Goal: Information Seeking & Learning: Learn about a topic

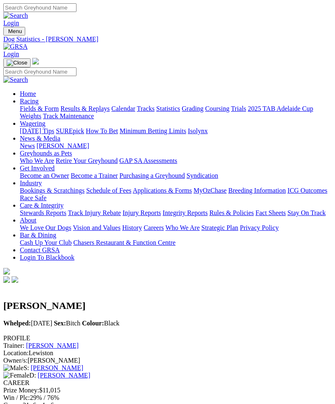
scroll to position [510, 0]
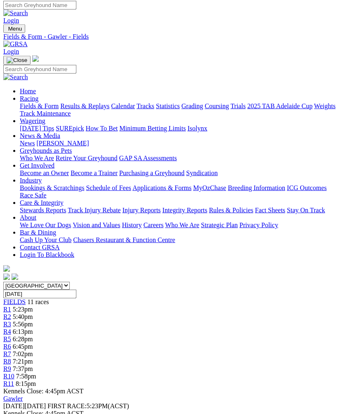
scroll to position [3, 0]
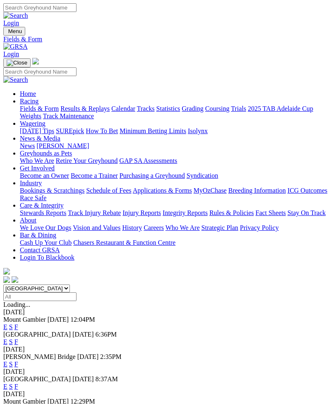
scroll to position [168, 0]
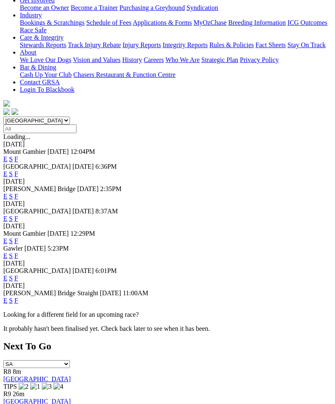
click at [18, 215] on link "F" at bounding box center [16, 218] width 4 height 7
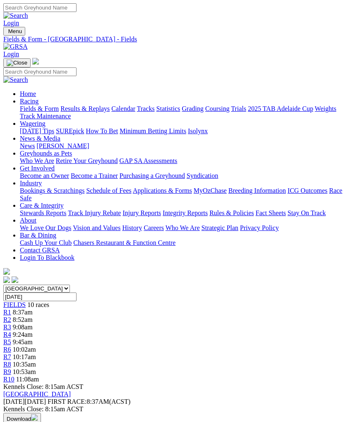
scroll to position [0, 7]
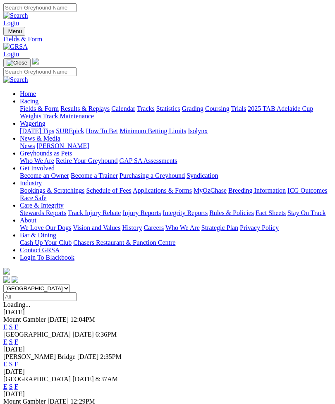
click at [18, 338] on link "F" at bounding box center [16, 341] width 4 height 7
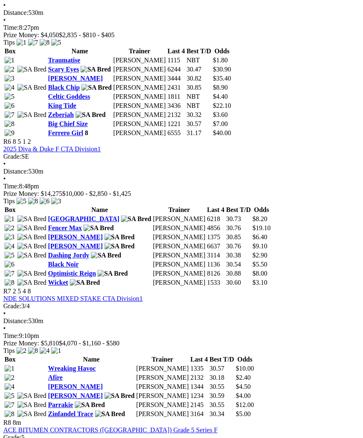
scroll to position [1018, 0]
